Goal: Check status

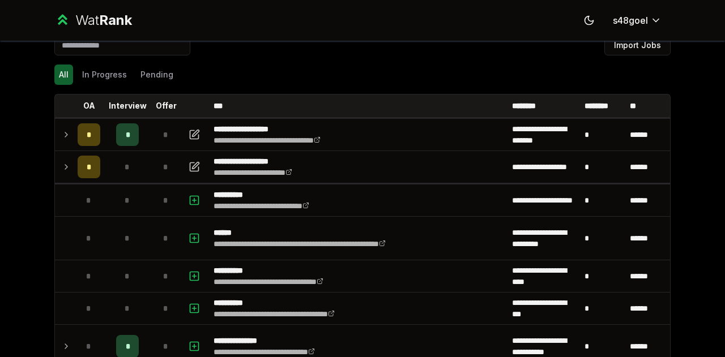
scroll to position [19, 0]
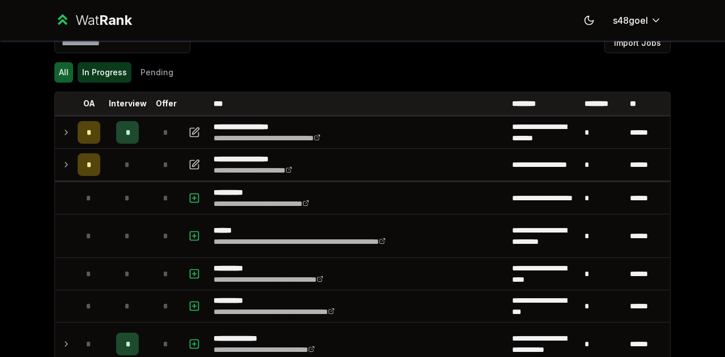
click at [104, 71] on button "In Progress" at bounding box center [105, 72] width 54 height 20
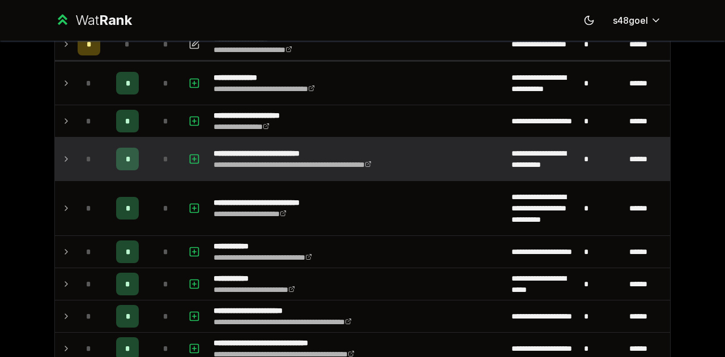
click at [55, 151] on td at bounding box center [64, 159] width 18 height 43
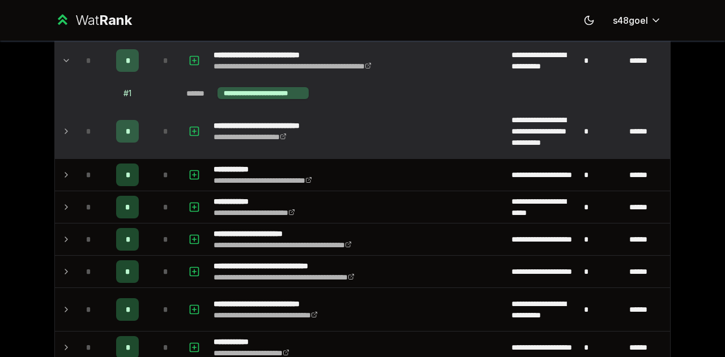
click at [65, 116] on td at bounding box center [64, 131] width 18 height 54
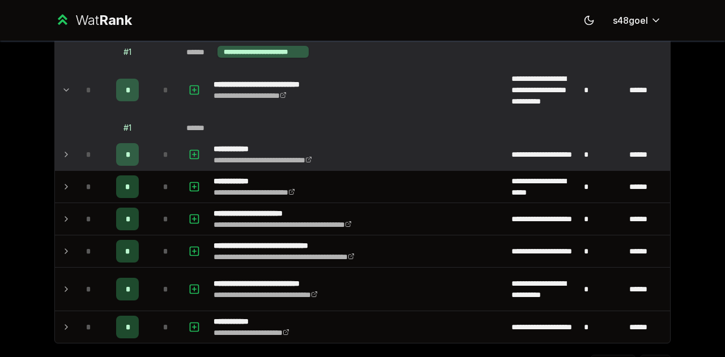
click at [64, 145] on td at bounding box center [64, 155] width 18 height 32
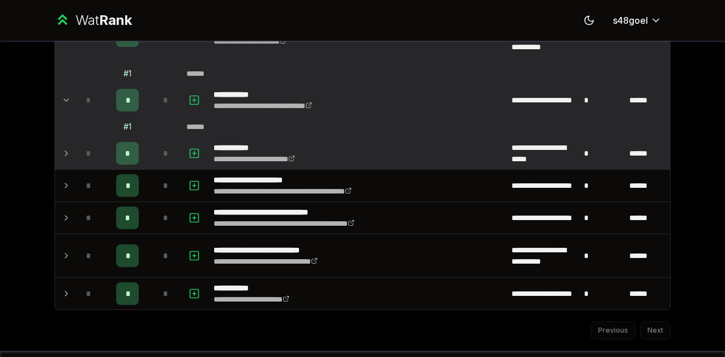
click at [56, 153] on td at bounding box center [64, 154] width 18 height 32
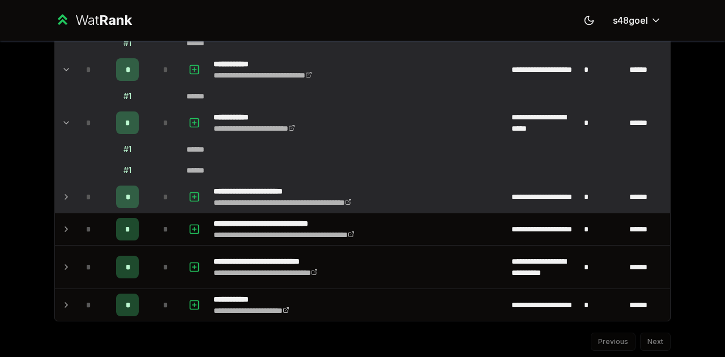
click at [62, 190] on icon at bounding box center [66, 197] width 9 height 14
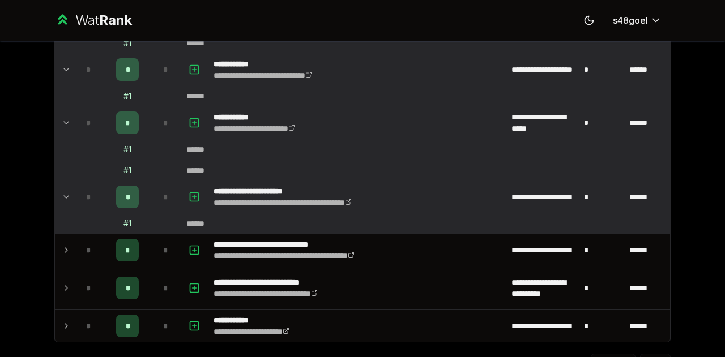
scroll to position [405, 0]
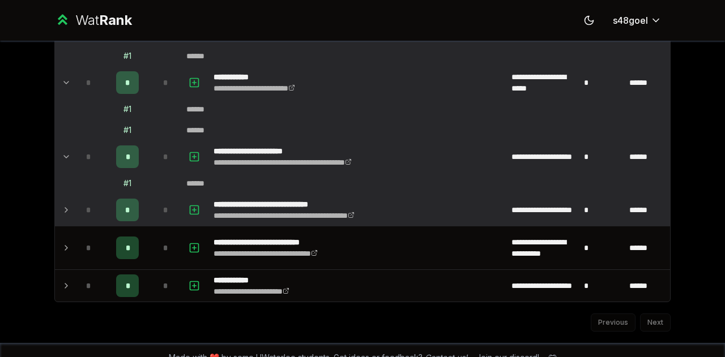
click at [62, 199] on td at bounding box center [64, 210] width 18 height 32
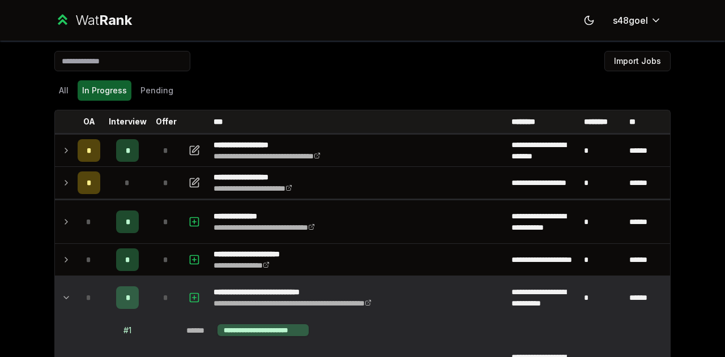
scroll to position [0, 0]
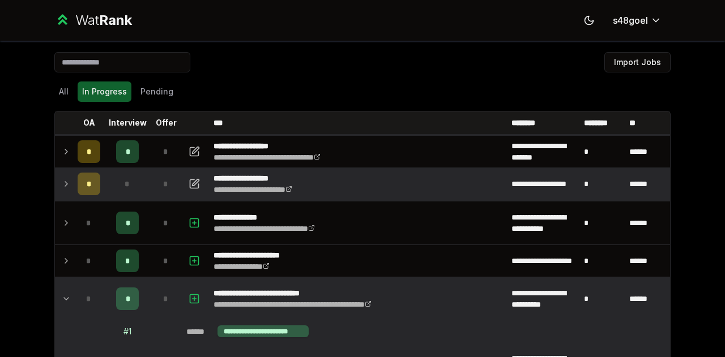
click at [63, 175] on td at bounding box center [64, 184] width 18 height 32
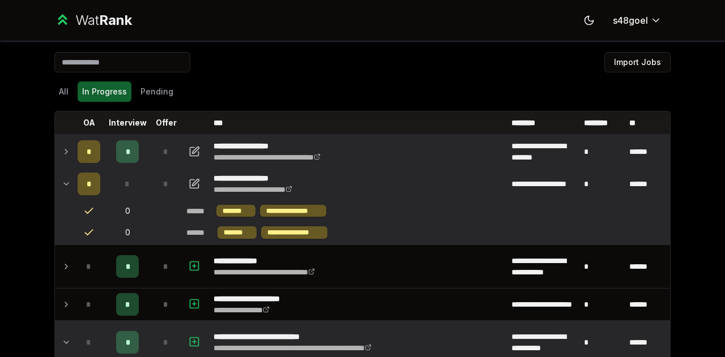
click at [73, 146] on td "*" at bounding box center [89, 152] width 32 height 32
